Goal: Book appointment/travel/reservation

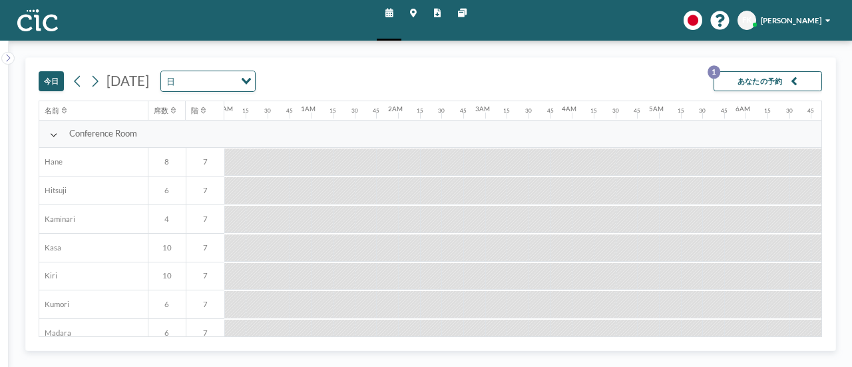
scroll to position [0, 1060]
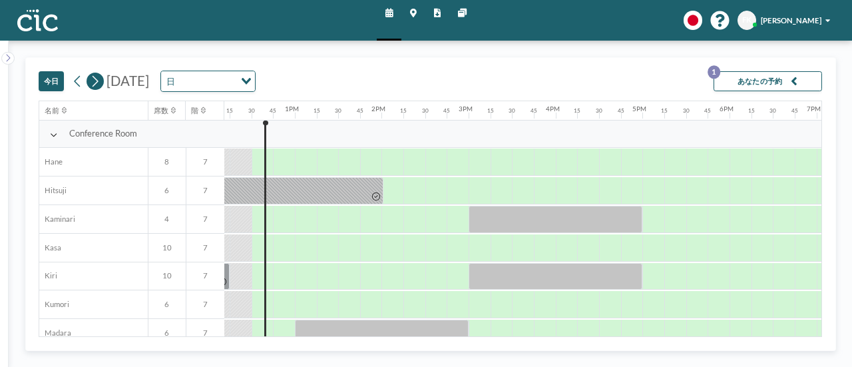
click at [97, 81] on icon at bounding box center [96, 81] width 6 height 11
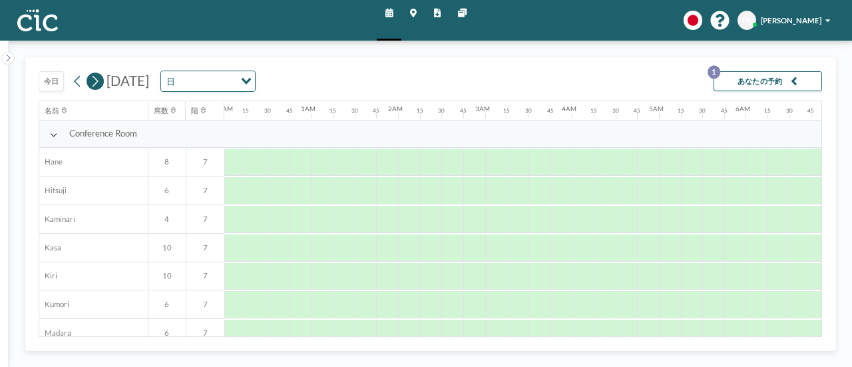
scroll to position [0, 714]
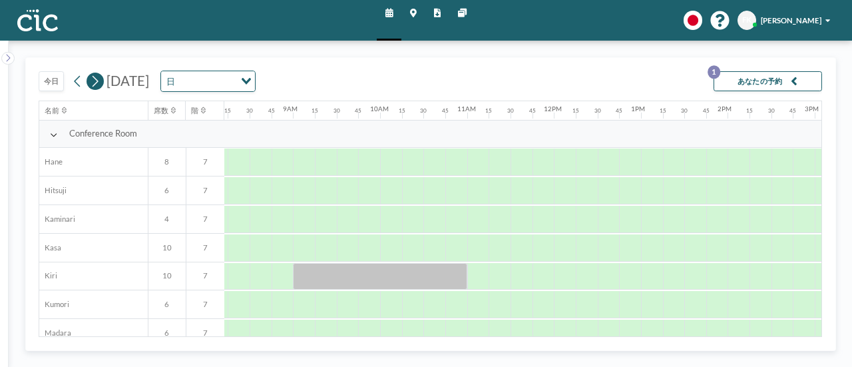
click at [97, 81] on icon at bounding box center [96, 81] width 6 height 11
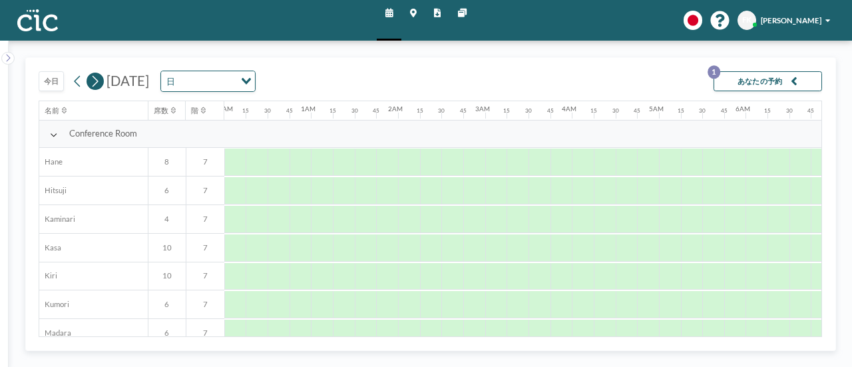
scroll to position [0, 670]
click at [97, 81] on icon at bounding box center [96, 81] width 6 height 11
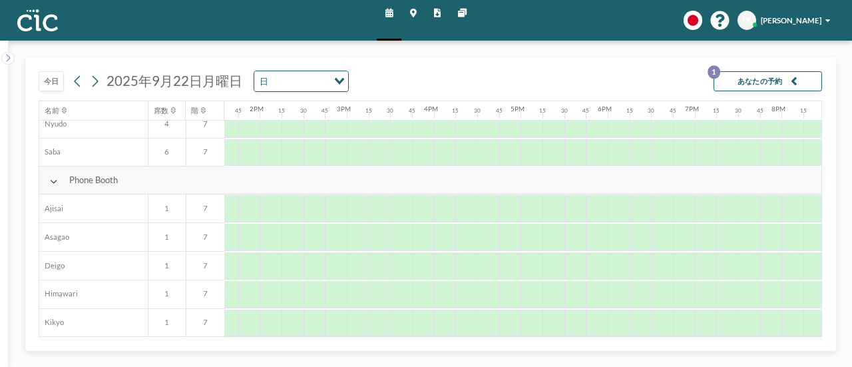
scroll to position [266, 1180]
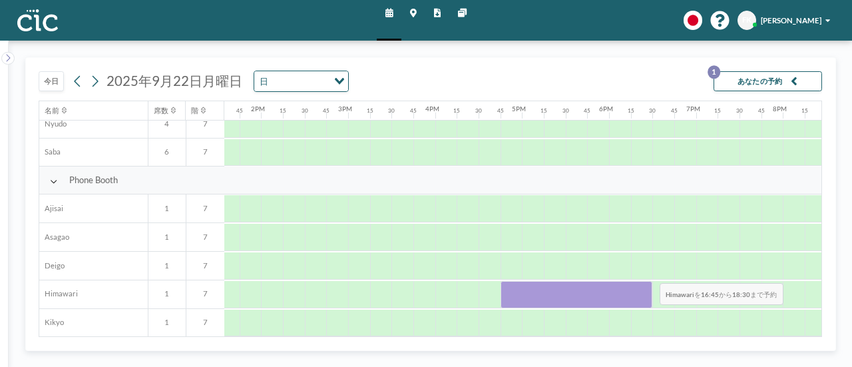
drag, startPoint x: 510, startPoint y: 302, endPoint x: 650, endPoint y: 314, distance: 140.3
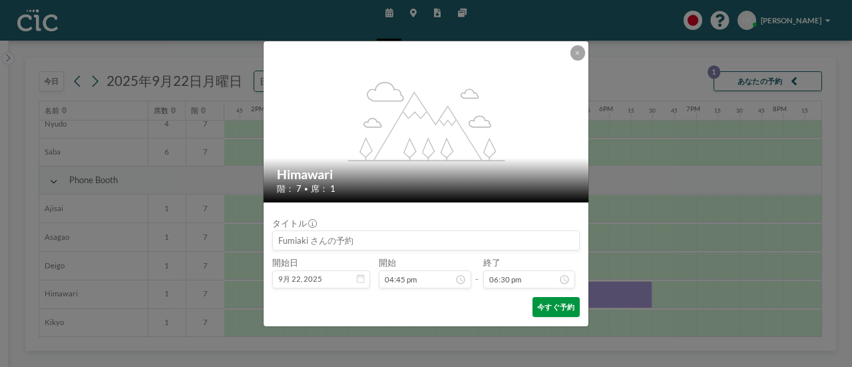
click at [564, 311] on button "今すぐ予約" at bounding box center [555, 307] width 47 height 20
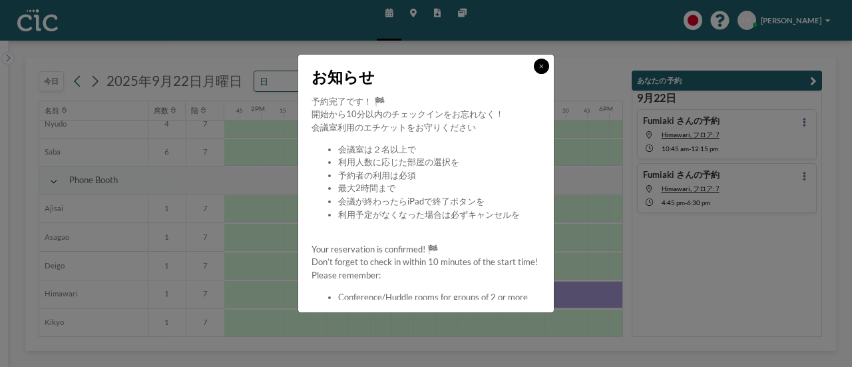
click at [540, 65] on icon at bounding box center [541, 66] width 5 height 7
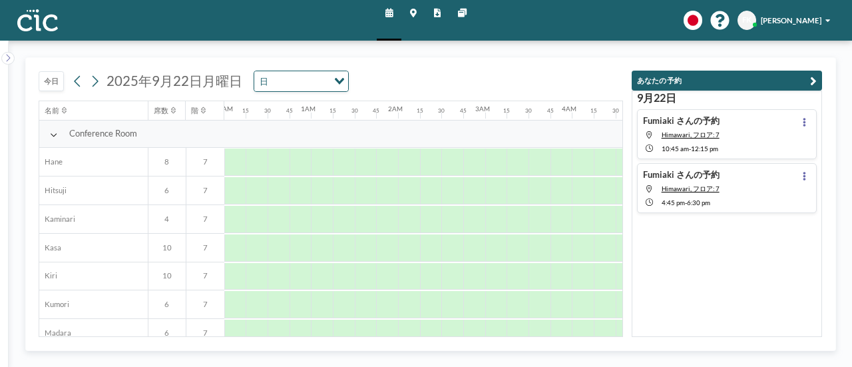
scroll to position [0, 670]
click at [198, 168] on div "7" at bounding box center [205, 162] width 38 height 28
